Goal: Information Seeking & Learning: Learn about a topic

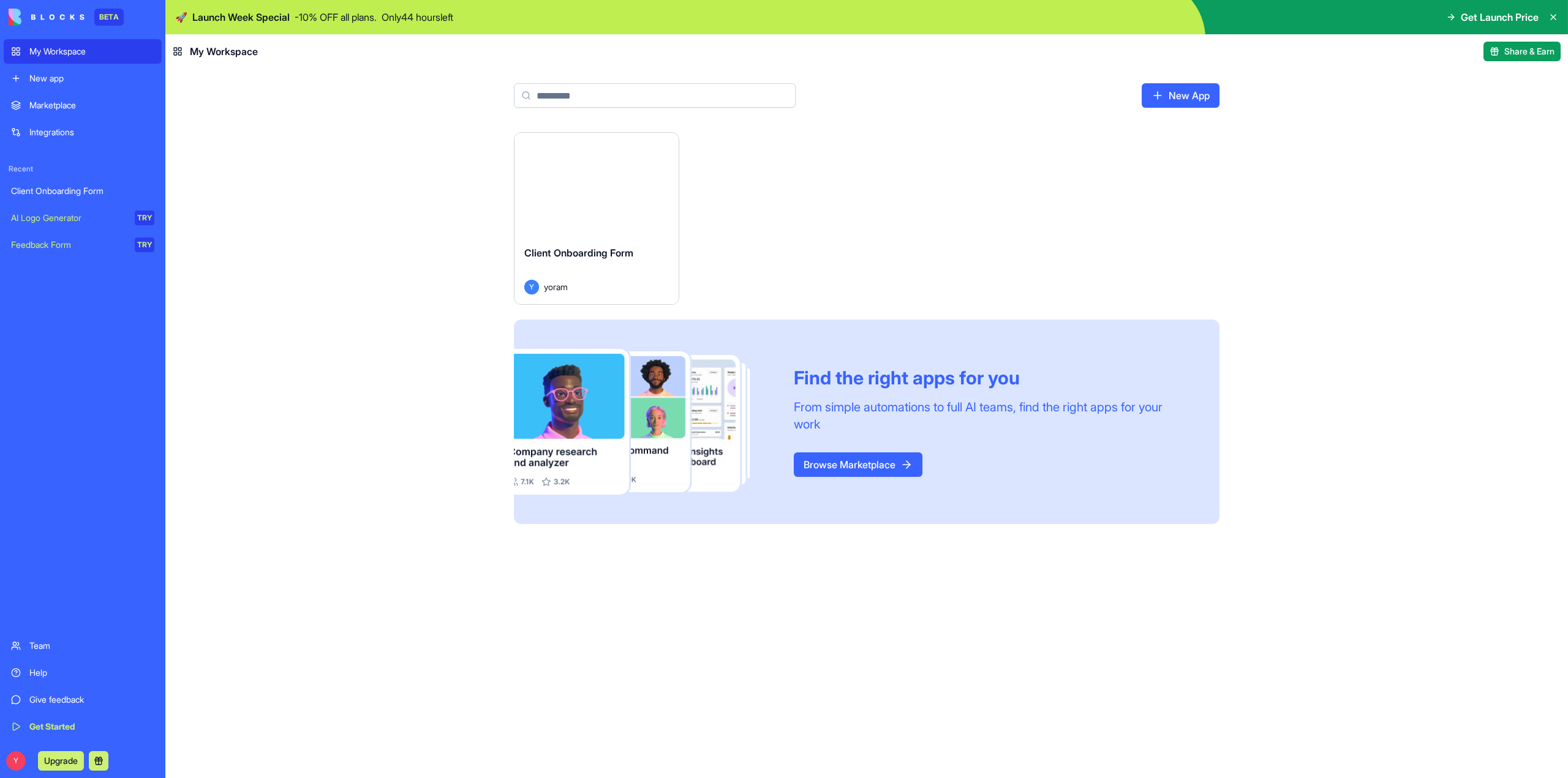
click at [66, 126] on link "Integrations" at bounding box center [83, 133] width 158 height 25
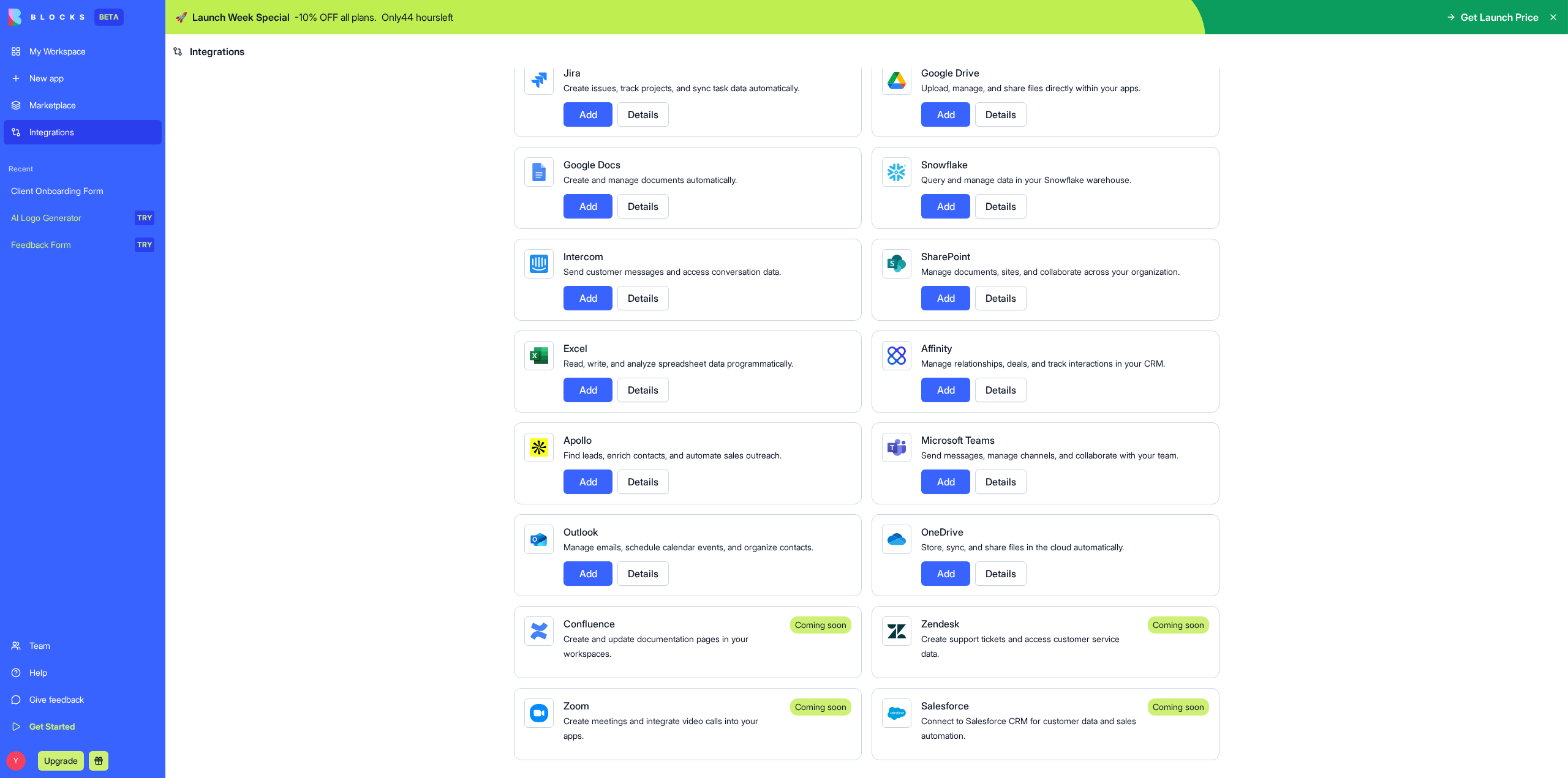
scroll to position [778, 0]
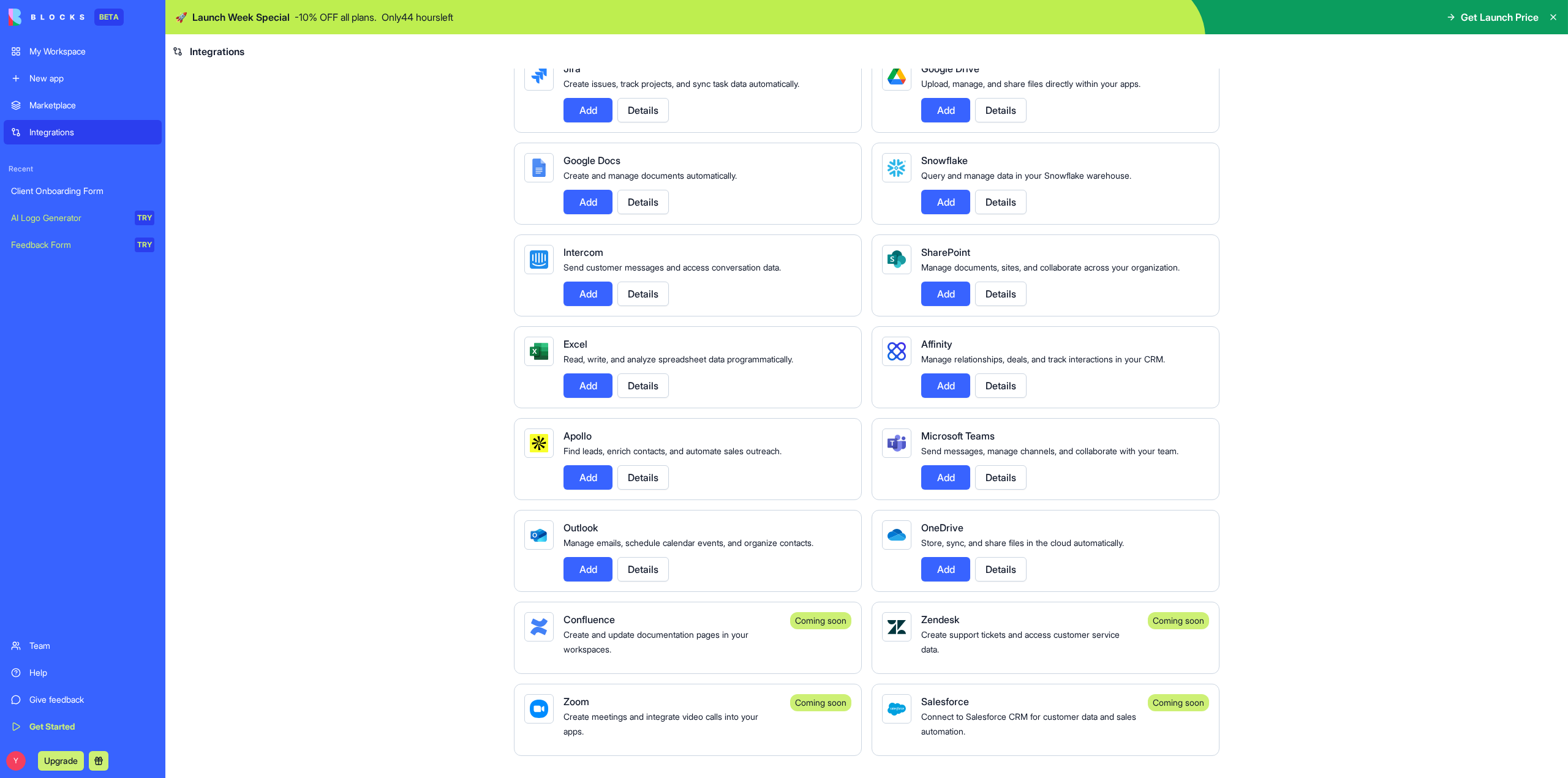
click at [1298, 564] on main "Integrations Manage your connected services and discover new integrations Integ…" at bounding box center [866, 423] width 1402 height 709
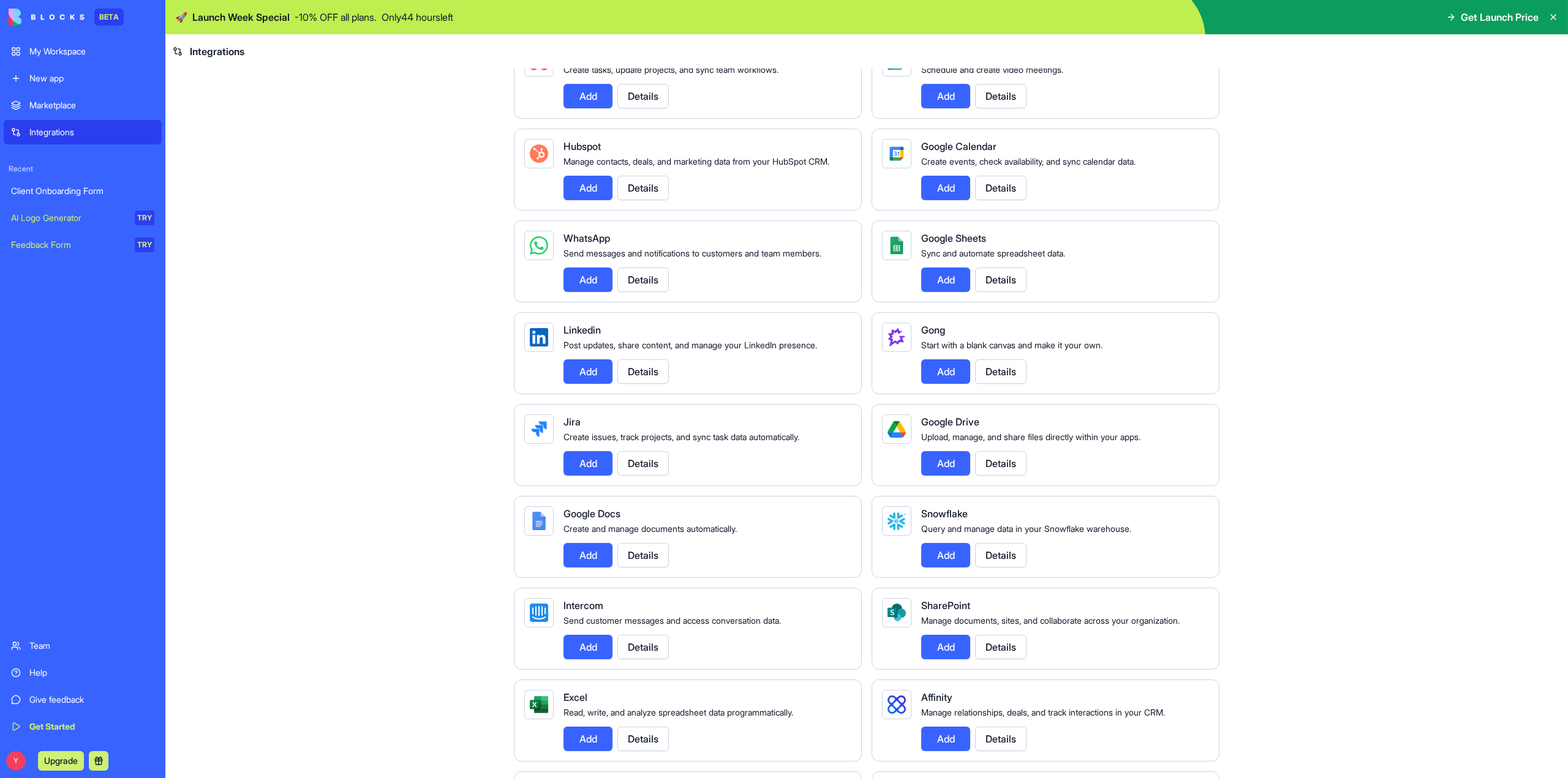
scroll to position [427, 0]
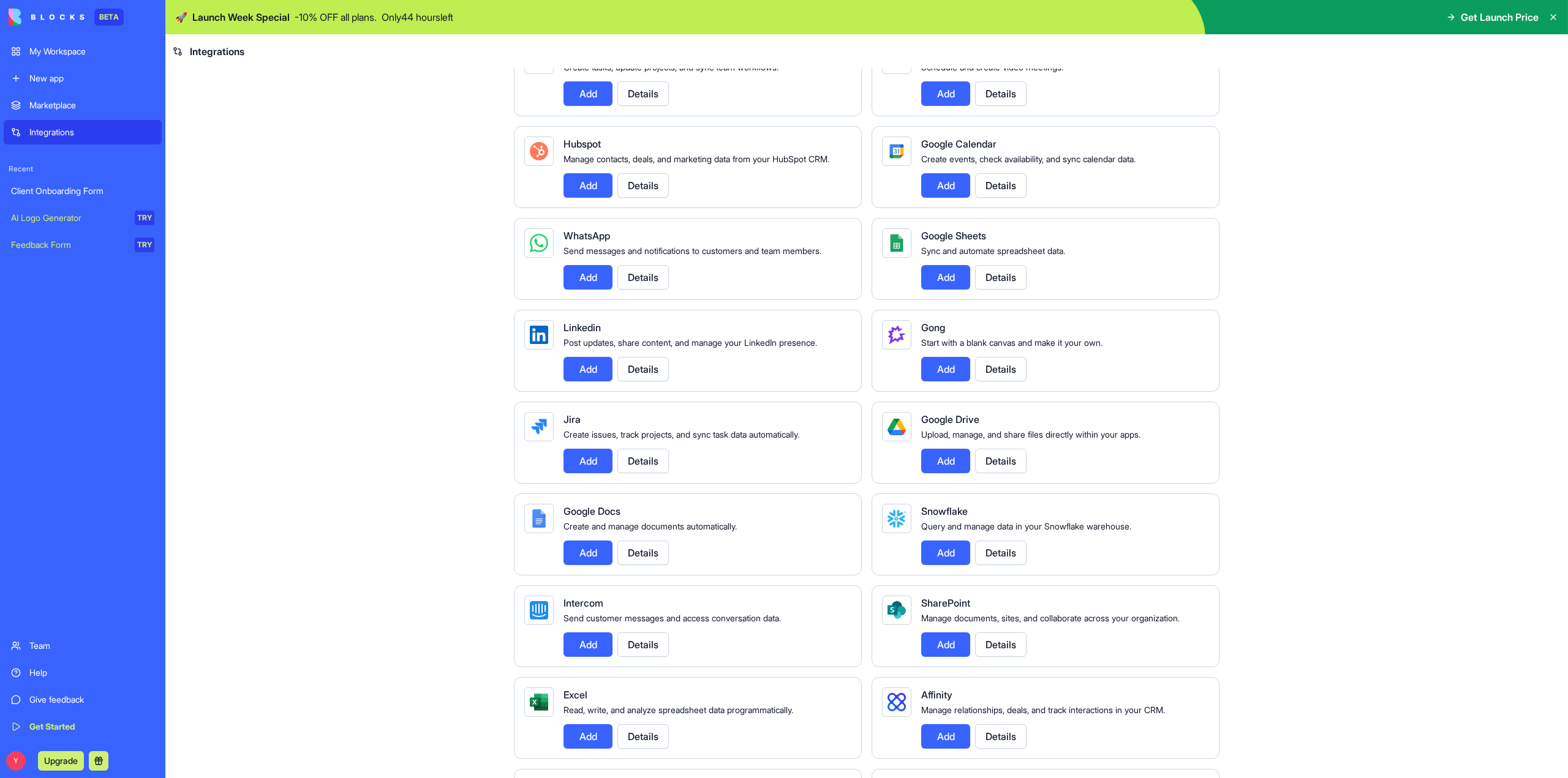
click at [1007, 565] on button "Details" at bounding box center [1000, 553] width 52 height 25
click at [454, 20] on p "Only 44 hours left" at bounding box center [417, 17] width 72 height 15
click at [204, 15] on span "Launch Week Special" at bounding box center [241, 17] width 97 height 15
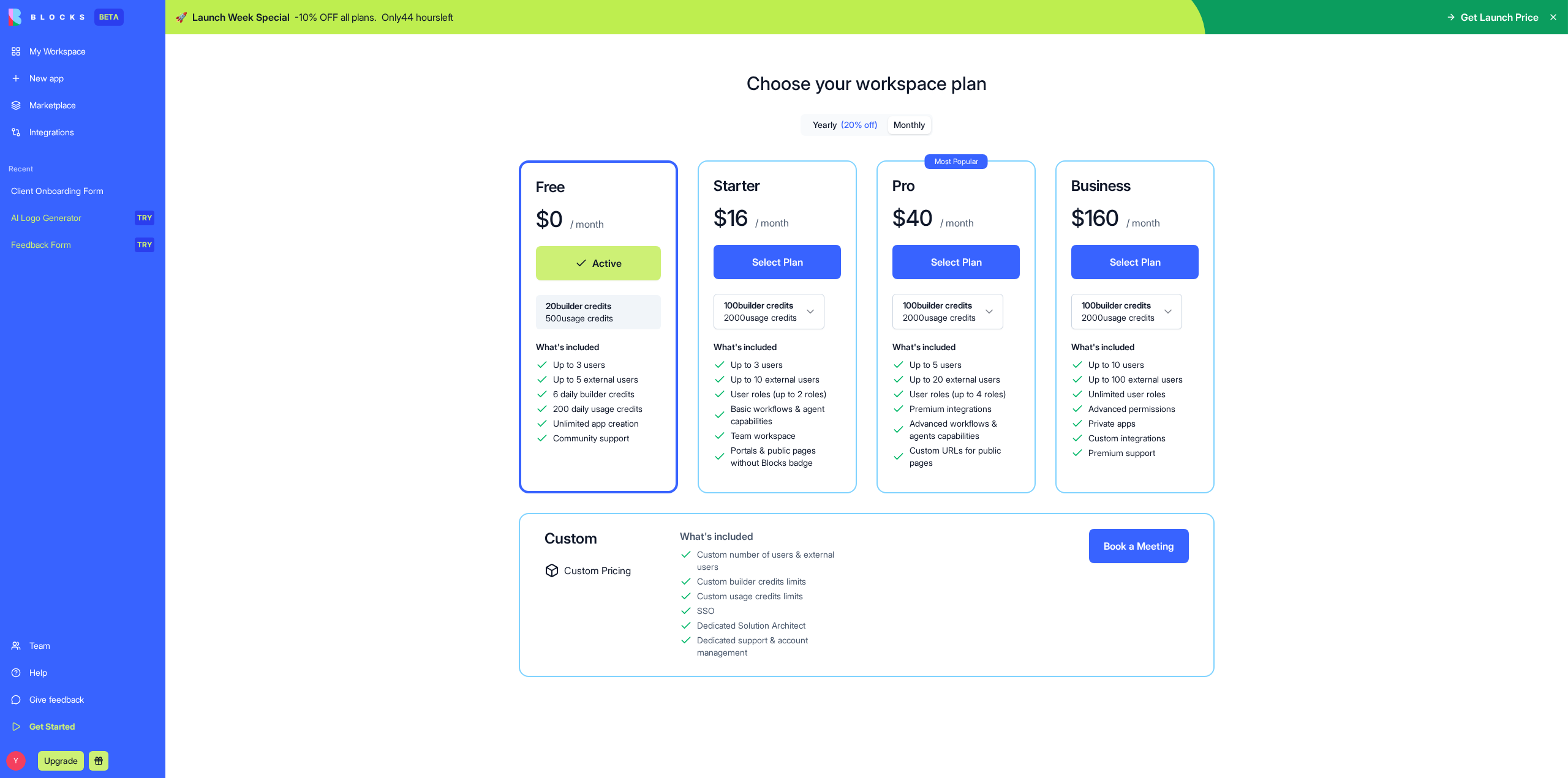
click at [900, 120] on button "Monthly" at bounding box center [909, 125] width 43 height 18
